Goal: Transaction & Acquisition: Purchase product/service

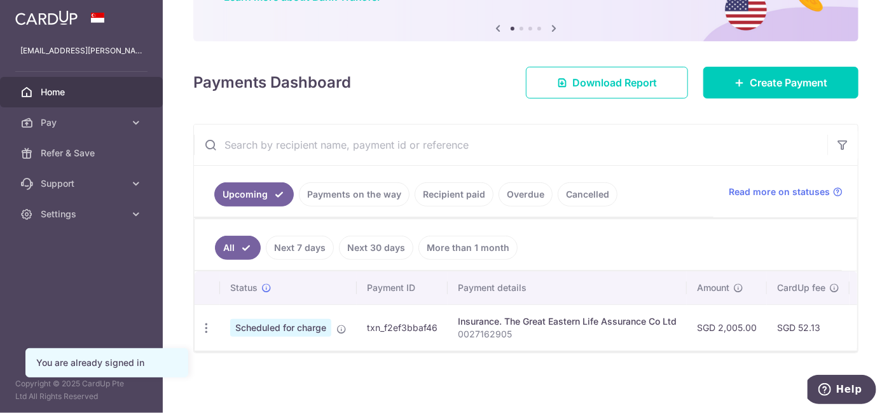
click at [457, 192] on link "Recipient paid" at bounding box center [453, 194] width 79 height 24
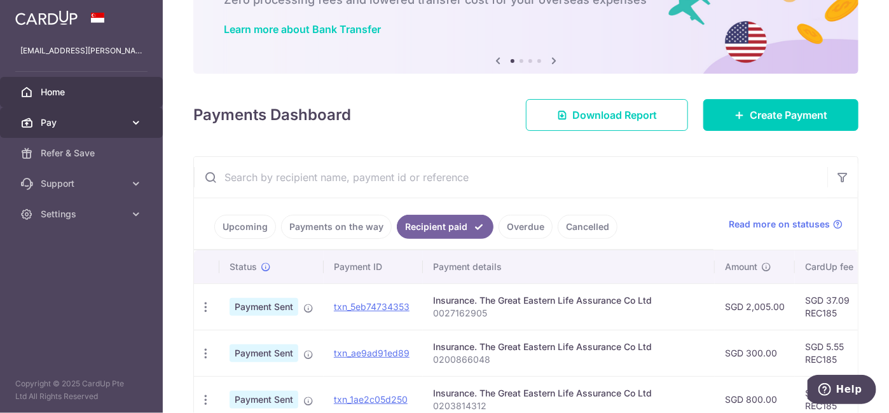
click at [108, 118] on span "Pay" at bounding box center [83, 122] width 84 height 13
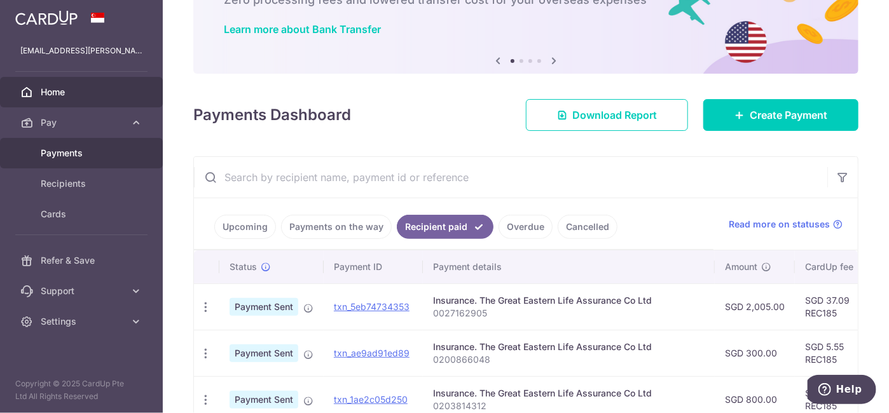
click at [86, 156] on span "Payments" at bounding box center [83, 153] width 84 height 13
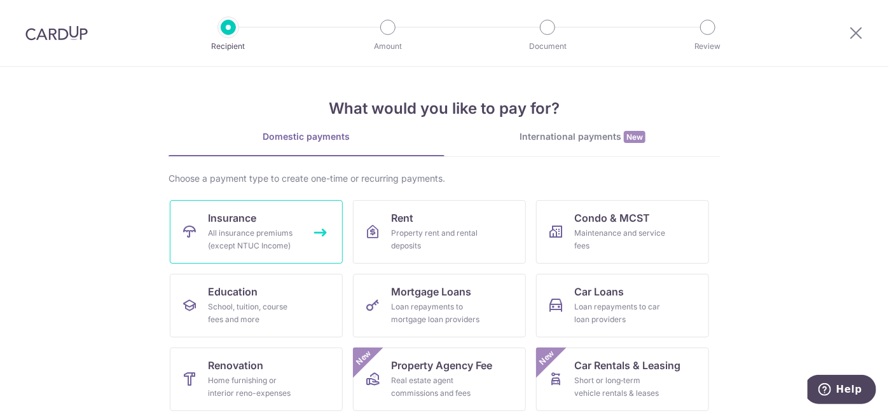
click at [248, 222] on span "Insurance" at bounding box center [232, 217] width 48 height 15
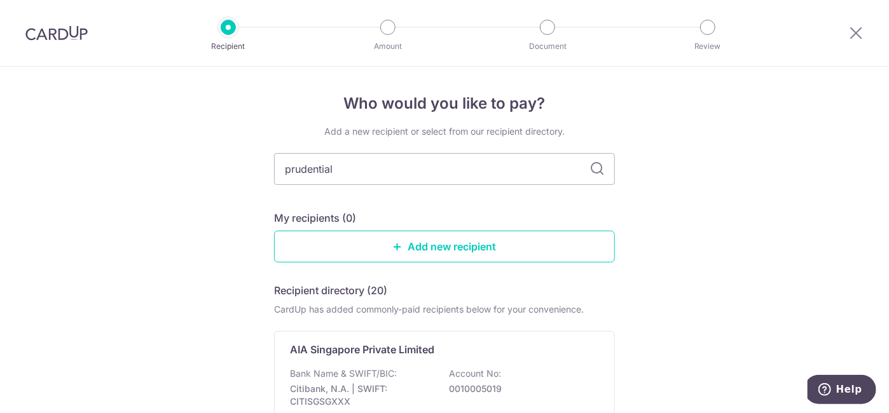
type input "prudential"
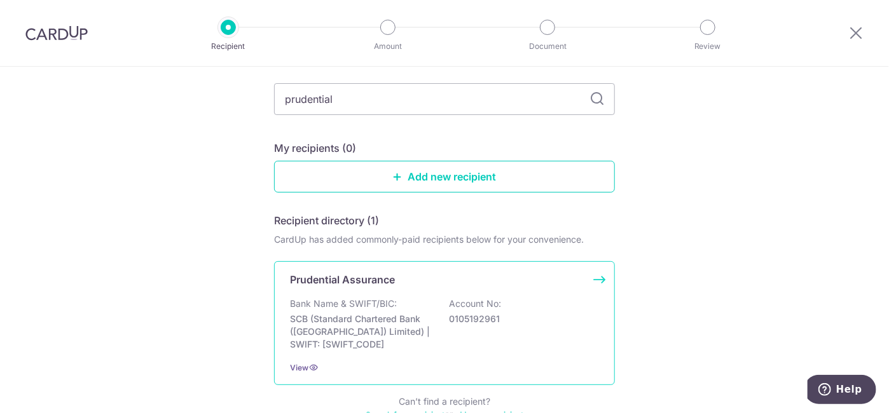
scroll to position [128, 0]
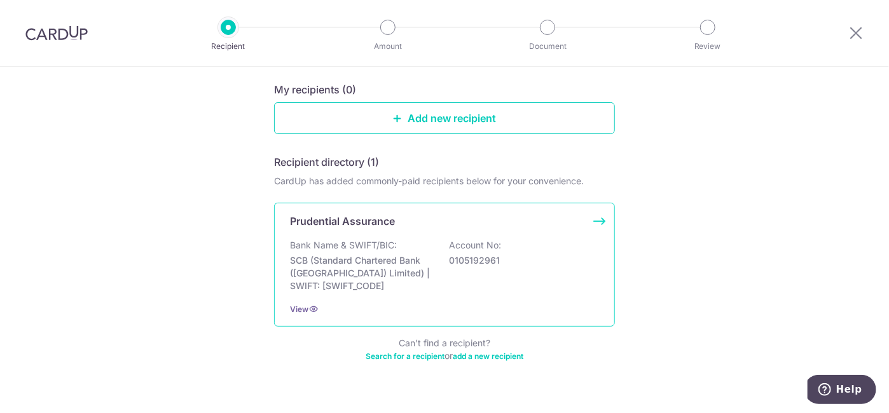
click at [459, 260] on p "0105192961" at bounding box center [520, 260] width 142 height 13
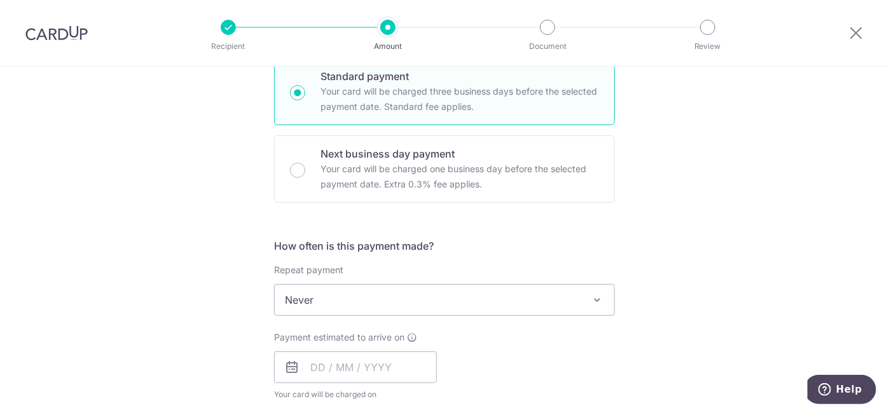
scroll to position [385, 0]
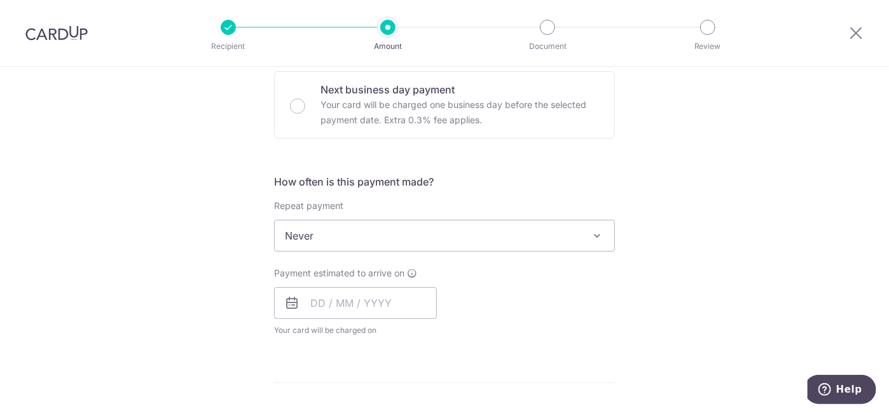
click at [378, 236] on span "Never" at bounding box center [444, 236] width 339 height 31
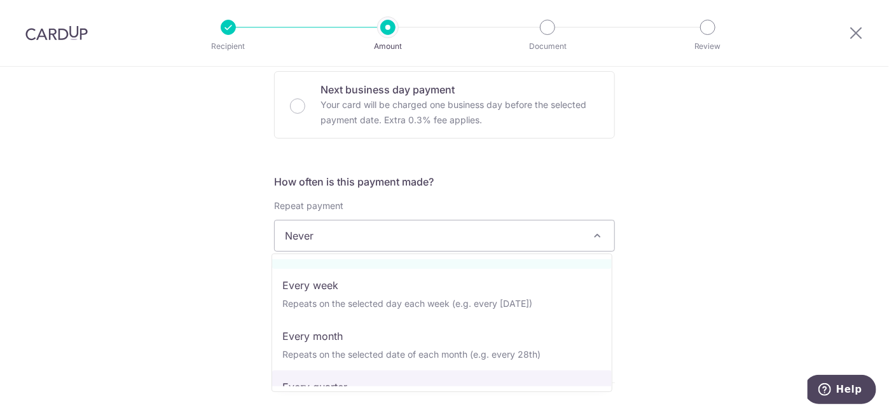
scroll to position [64, 0]
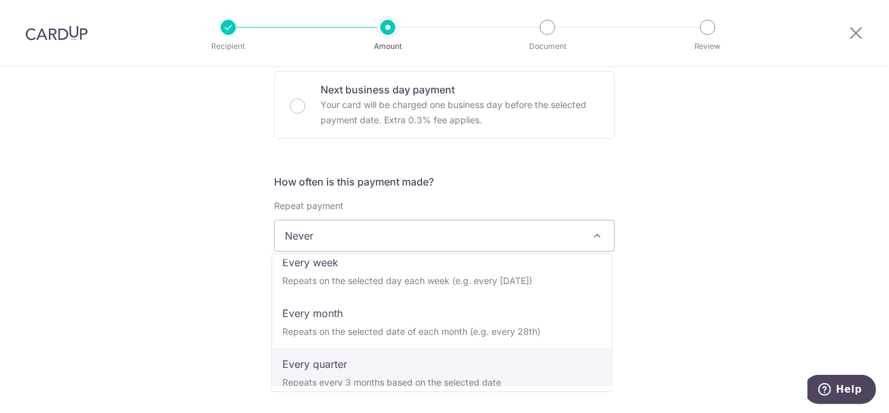
select select "4"
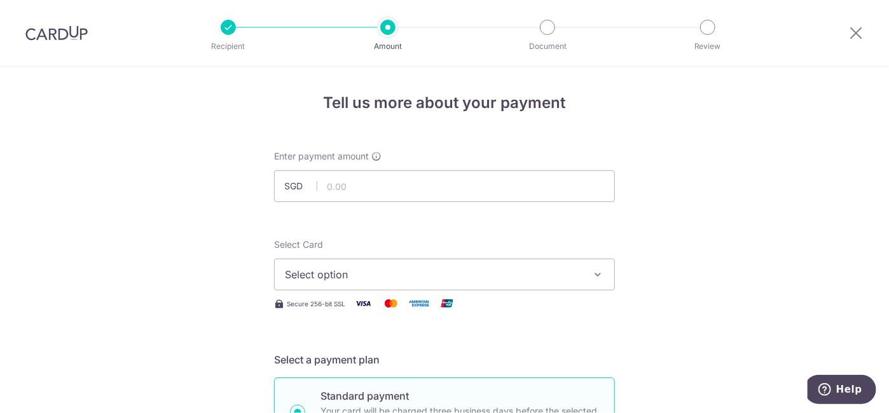
scroll to position [0, 0]
click at [354, 188] on input "text" at bounding box center [444, 187] width 341 height 32
paste input "4,799.42"
type input "4,799.42"
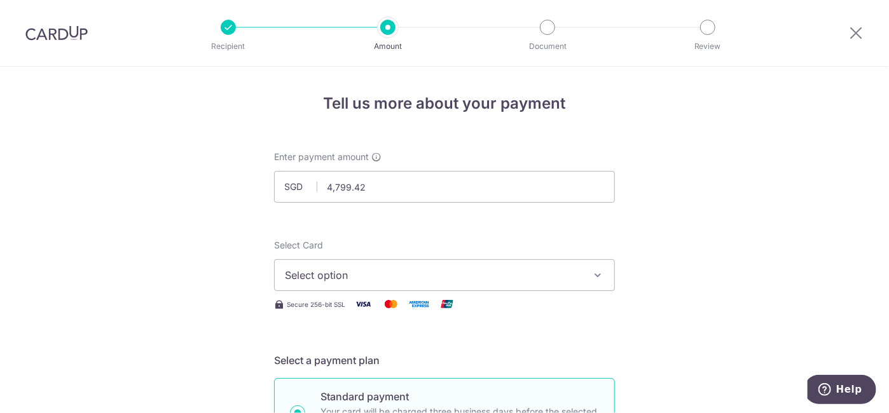
click at [346, 283] on button "Select option" at bounding box center [444, 275] width 341 height 32
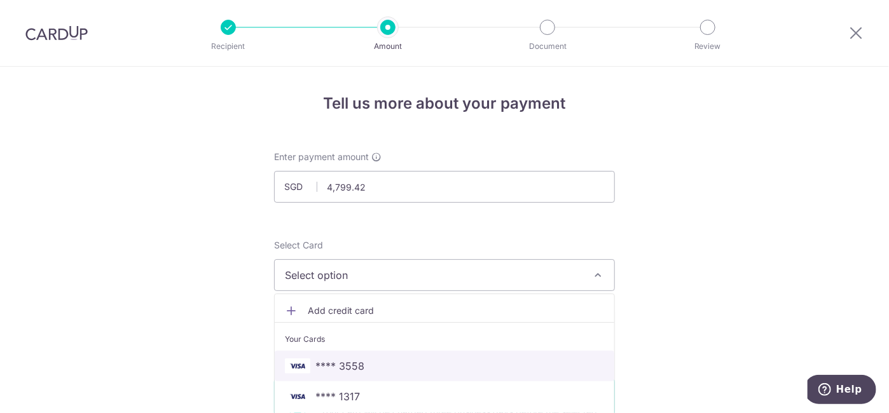
click at [330, 370] on span "**** 3558" at bounding box center [339, 366] width 49 height 15
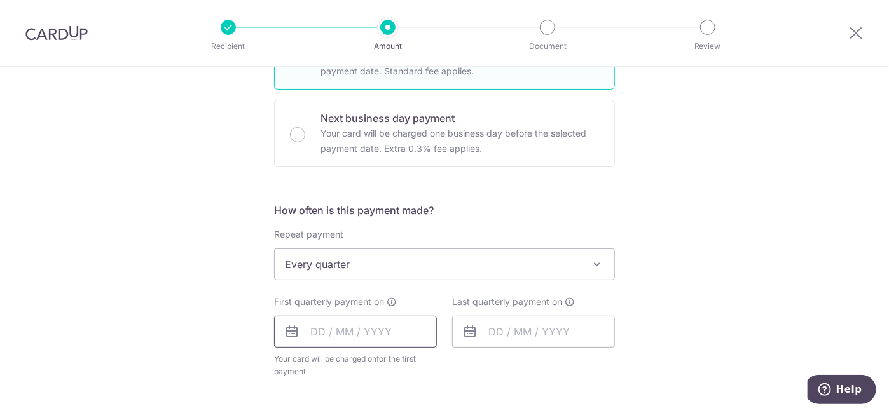
scroll to position [385, 0]
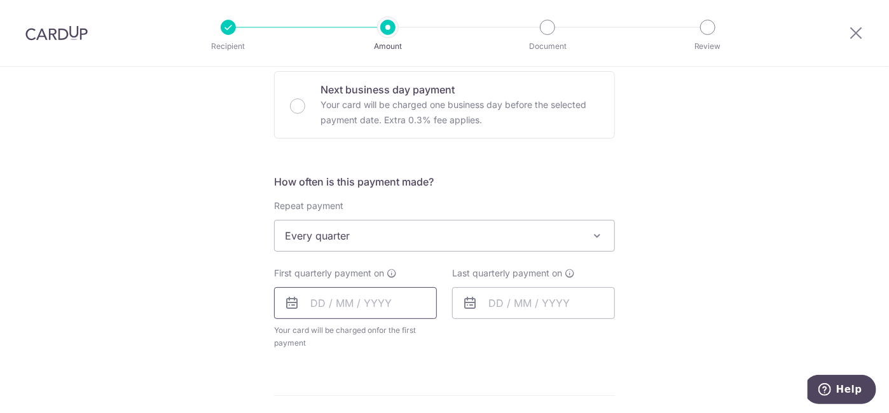
click at [360, 295] on input "text" at bounding box center [355, 303] width 163 height 32
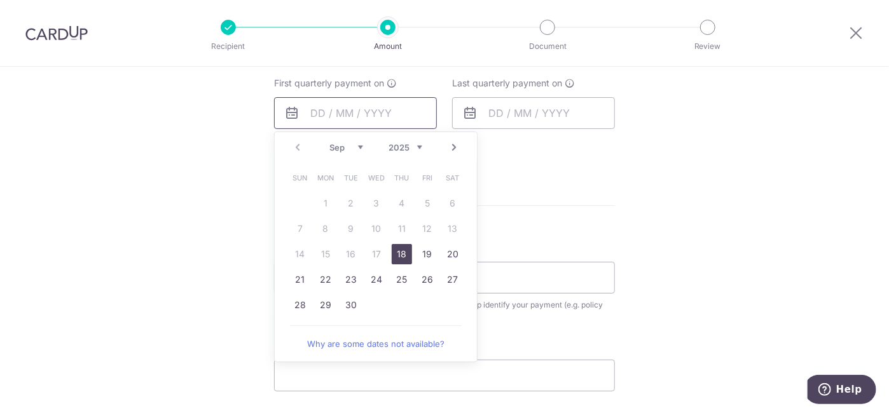
scroll to position [577, 0]
click at [428, 253] on link "19" at bounding box center [427, 252] width 20 height 20
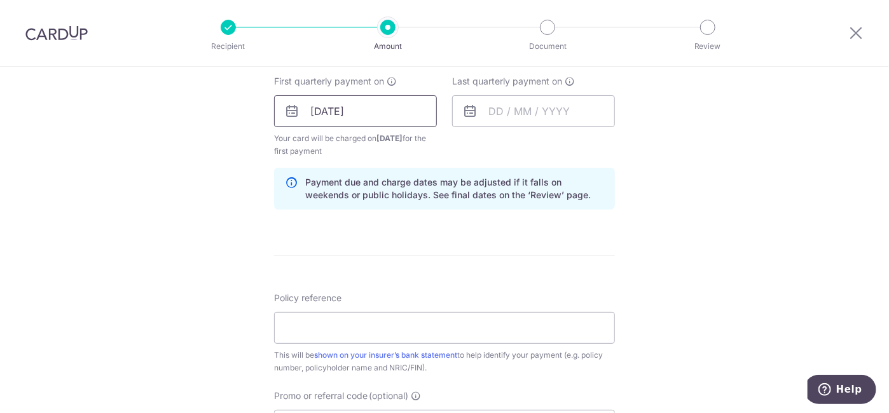
click at [398, 115] on input "19/09/2025" at bounding box center [355, 111] width 163 height 32
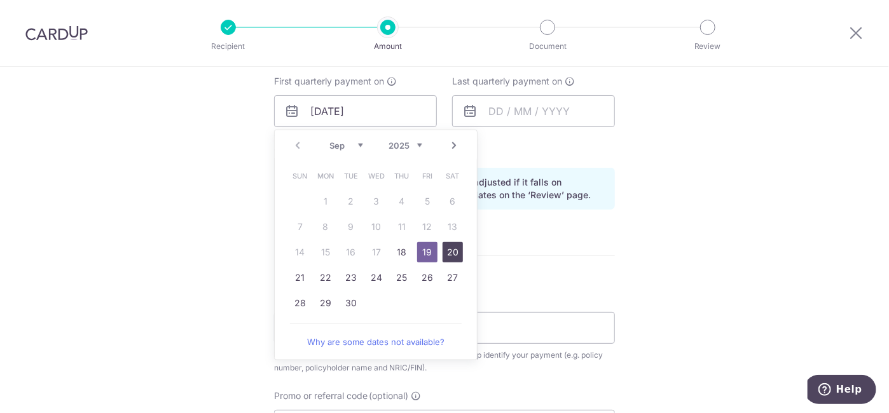
click at [451, 252] on link "20" at bounding box center [452, 252] width 20 height 20
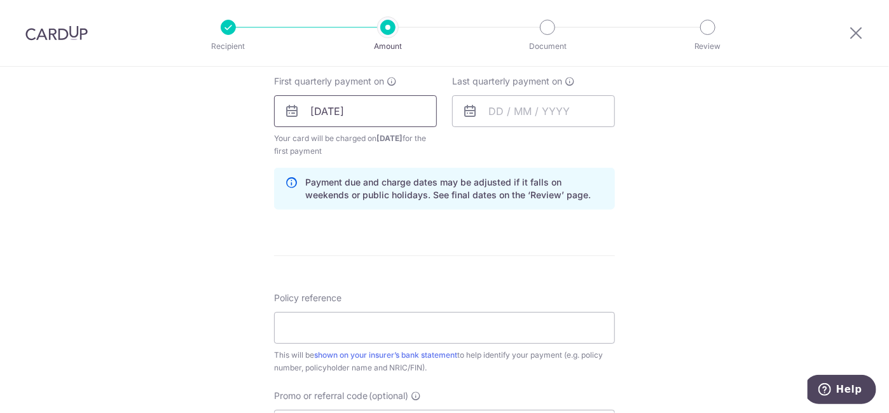
click at [375, 113] on input "20/09/2025" at bounding box center [355, 111] width 163 height 32
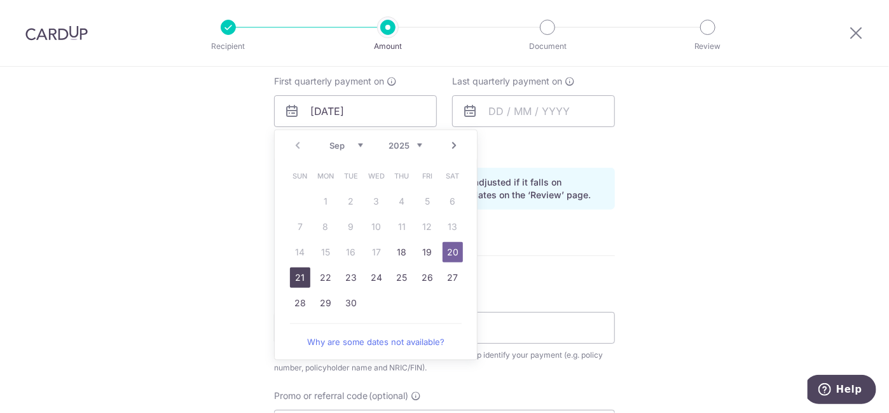
click at [294, 277] on link "21" at bounding box center [300, 278] width 20 height 20
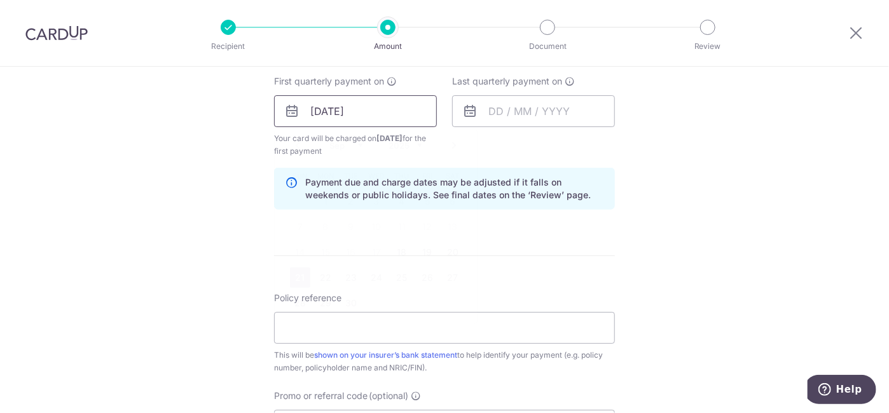
click at [408, 116] on input "21/09/2025" at bounding box center [355, 111] width 163 height 32
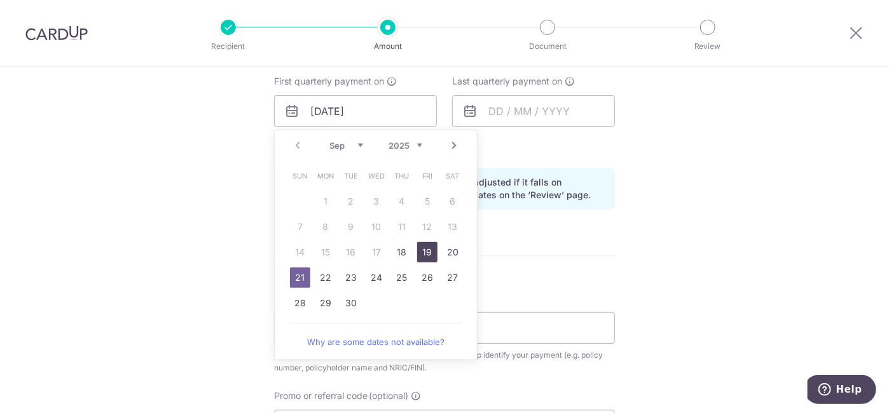
click at [421, 248] on link "19" at bounding box center [427, 252] width 20 height 20
type input "[DATE]"
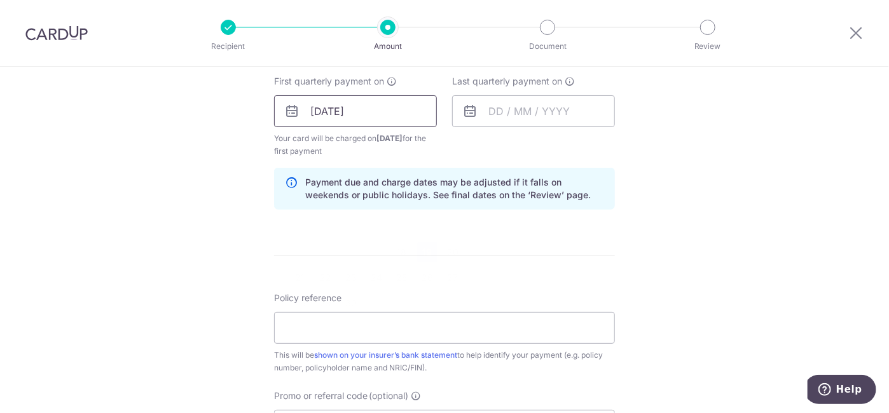
click at [398, 107] on input "[DATE]" at bounding box center [355, 111] width 163 height 32
click at [503, 108] on input "text" at bounding box center [533, 111] width 163 height 32
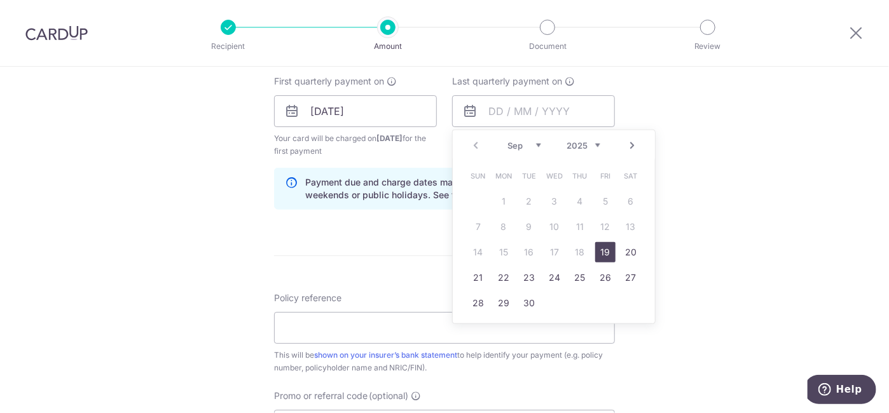
click at [624, 141] on link "Next" at bounding box center [631, 145] width 15 height 15
click at [536, 280] on td "23" at bounding box center [528, 277] width 25 height 25
type input "23/12/2025"
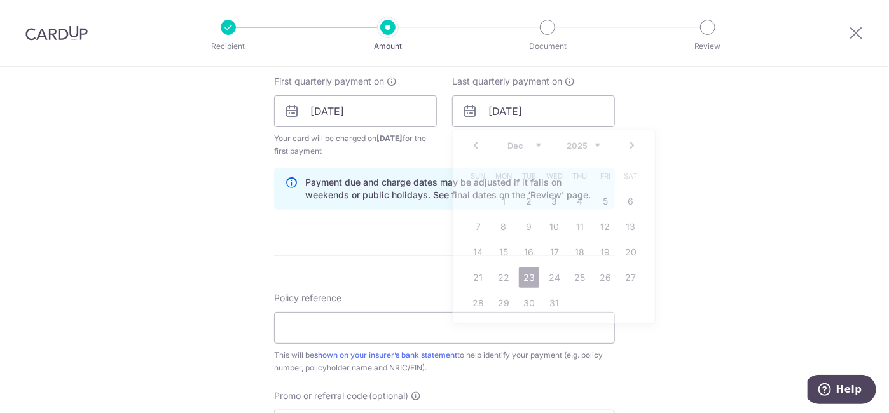
click at [529, 277] on form "Enter payment amount SGD 4,799.42 4799.42 Select Card **** 3558 Add credit card…" at bounding box center [444, 109] width 341 height 1071
click at [540, 107] on input "23/12/2025" at bounding box center [533, 111] width 163 height 32
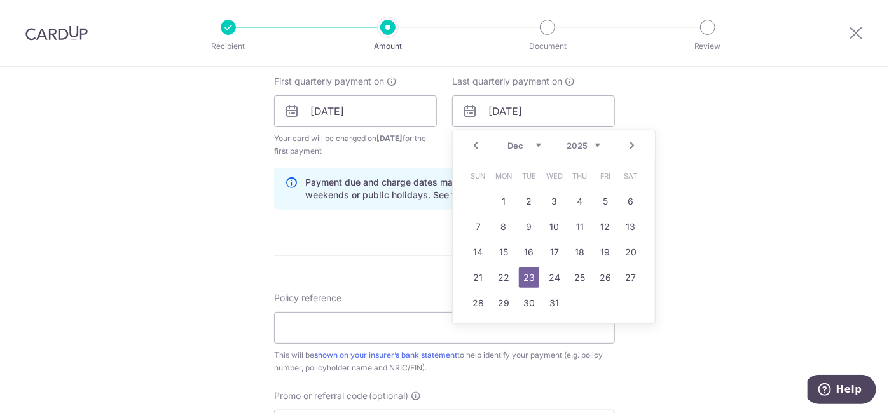
click at [738, 212] on div "Tell us more about your payment Enter payment amount SGD 4,799.42 4799.42 Selec…" at bounding box center [444, 97] width 889 height 1215
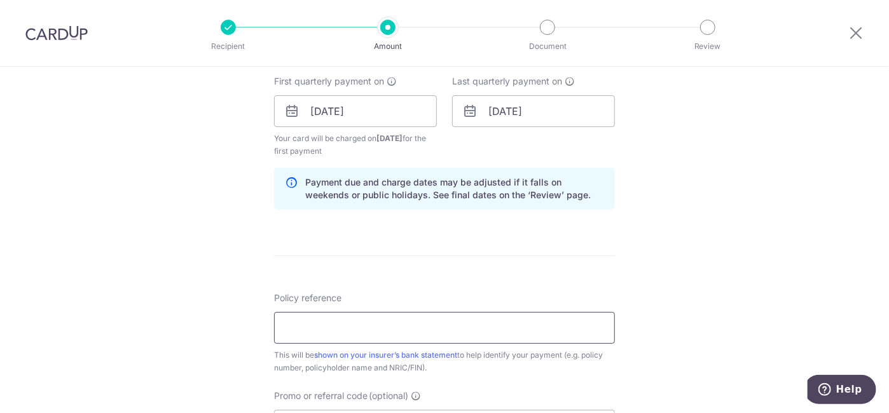
click at [388, 334] on input "Policy reference" at bounding box center [444, 328] width 341 height 32
paste input "RECURRING185"
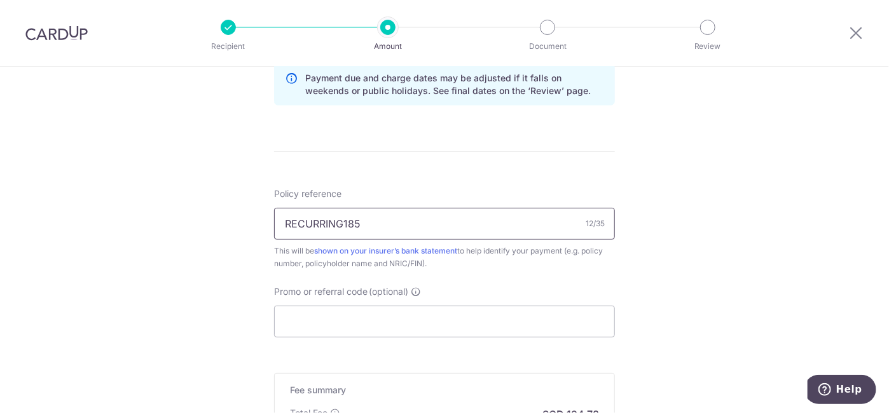
scroll to position [833, 0]
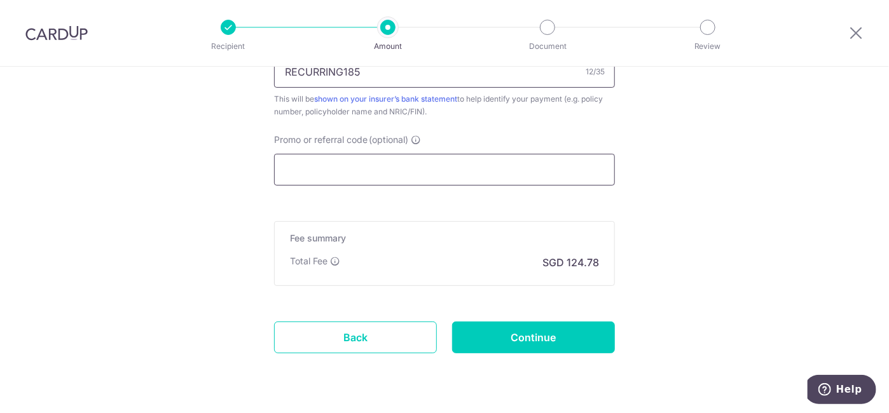
type input "RECURRING185"
click at [381, 167] on input "Promo or referral code (optional)" at bounding box center [444, 170] width 341 height 32
drag, startPoint x: 374, startPoint y: 73, endPoint x: 222, endPoint y: 88, distance: 152.7
click at [274, 88] on input "RECURRING185" at bounding box center [444, 72] width 341 height 32
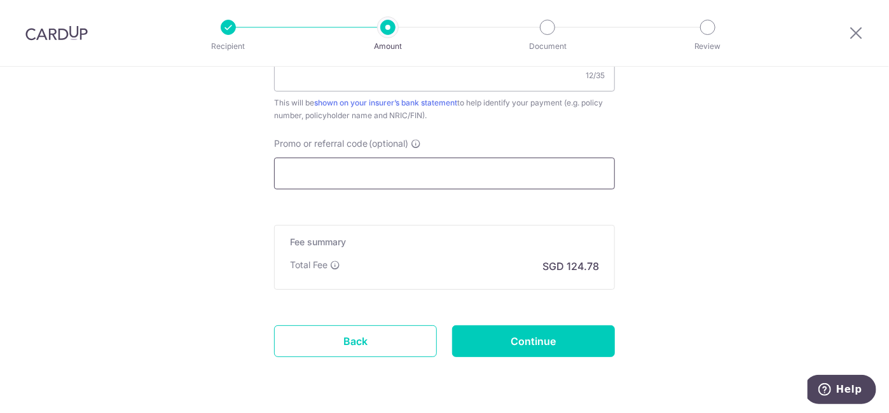
click at [292, 158] on input "Promo or referral code (optional)" at bounding box center [444, 174] width 341 height 32
paste input "RECURRING185"
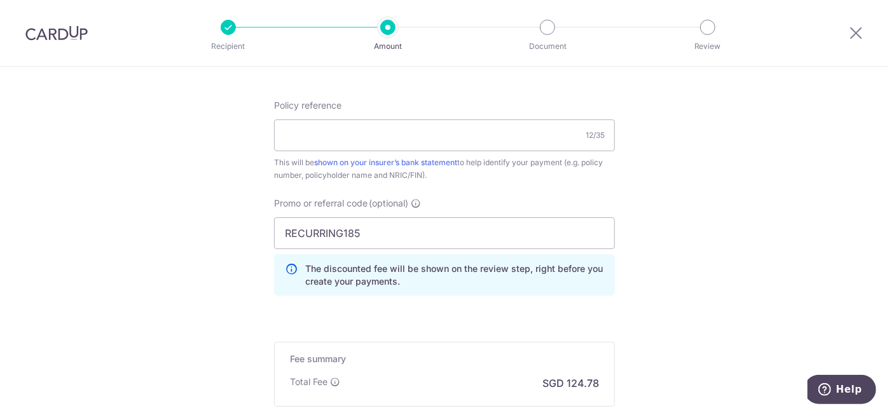
scroll to position [700, 0]
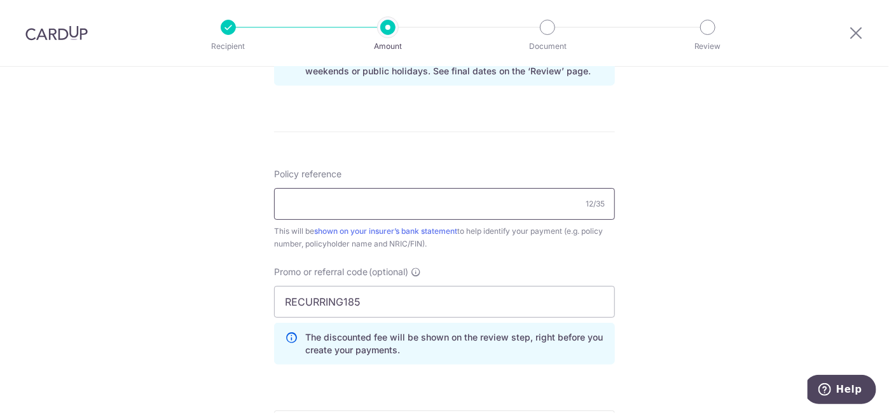
click at [289, 205] on input "Policy reference" at bounding box center [444, 204] width 341 height 32
drag, startPoint x: 372, startPoint y: 301, endPoint x: 161, endPoint y: 313, distance: 211.3
click at [274, 313] on input "RECURRING185" at bounding box center [444, 302] width 341 height 32
paste input "text"
type input "REC185"
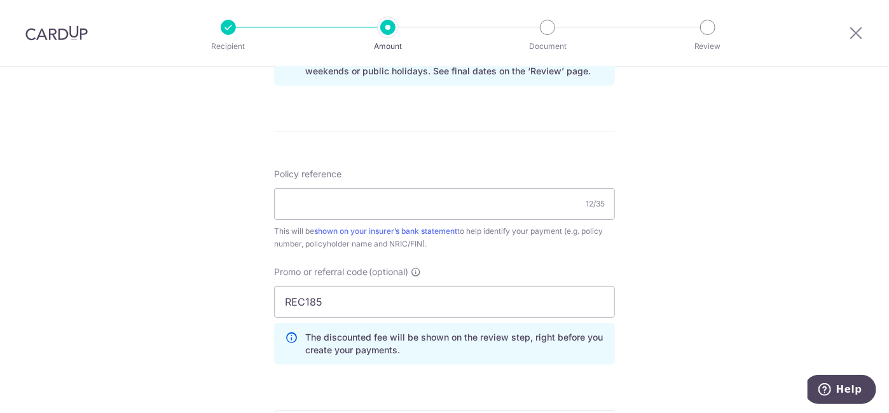
click at [174, 308] on div "Tell us more about your payment Enter payment amount SGD 4,799.42 4799.42 Selec…" at bounding box center [444, 2] width 889 height 1272
click at [333, 303] on input "REC185" at bounding box center [444, 302] width 341 height 32
drag, startPoint x: 374, startPoint y: 214, endPoint x: 325, endPoint y: 266, distance: 71.1
click at [373, 214] on input "Policy reference" at bounding box center [444, 204] width 341 height 32
paste input "46978192"
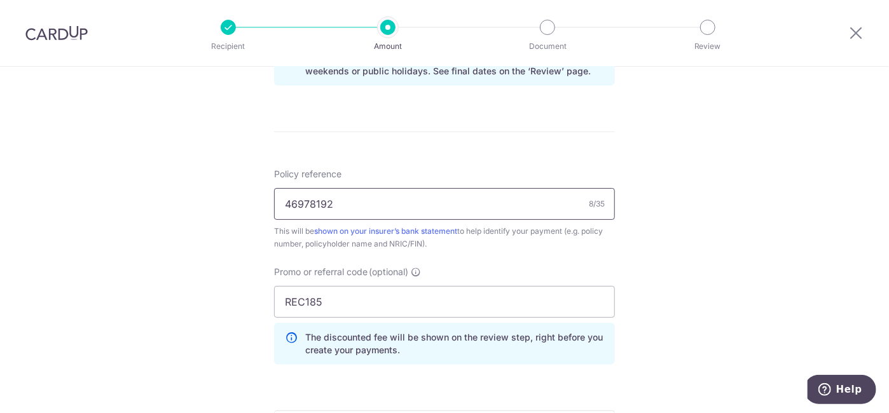
type input "46978192"
click at [230, 226] on div "Tell us more about your payment Enter payment amount SGD 4,799.42 4799.42 Selec…" at bounding box center [444, 2] width 889 height 1272
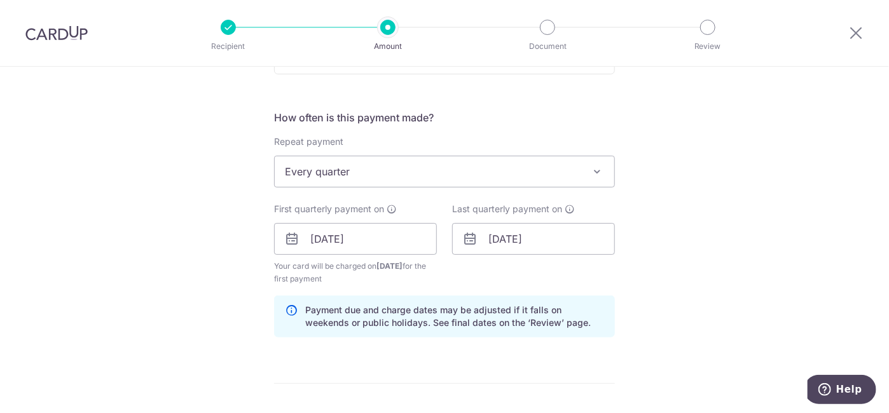
scroll to position [897, 0]
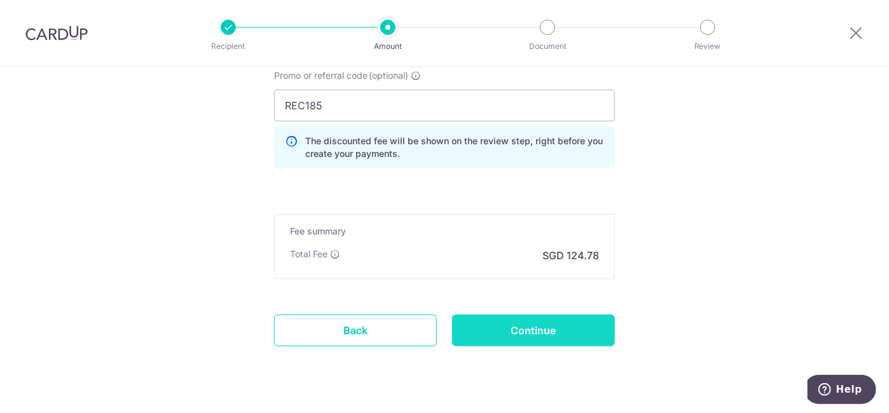
click at [567, 336] on input "Continue" at bounding box center [533, 331] width 163 height 32
type input "Create Schedule"
